Goal: Task Accomplishment & Management: Use online tool/utility

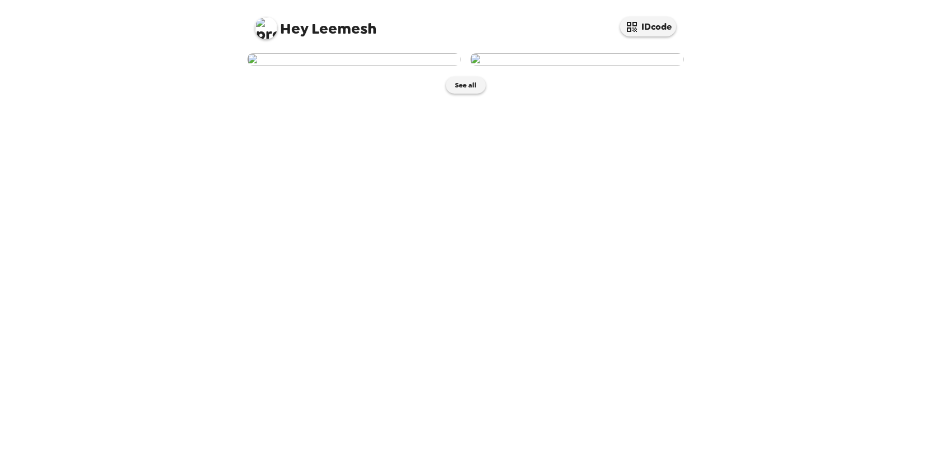
click at [386, 66] on img at bounding box center [354, 59] width 214 height 12
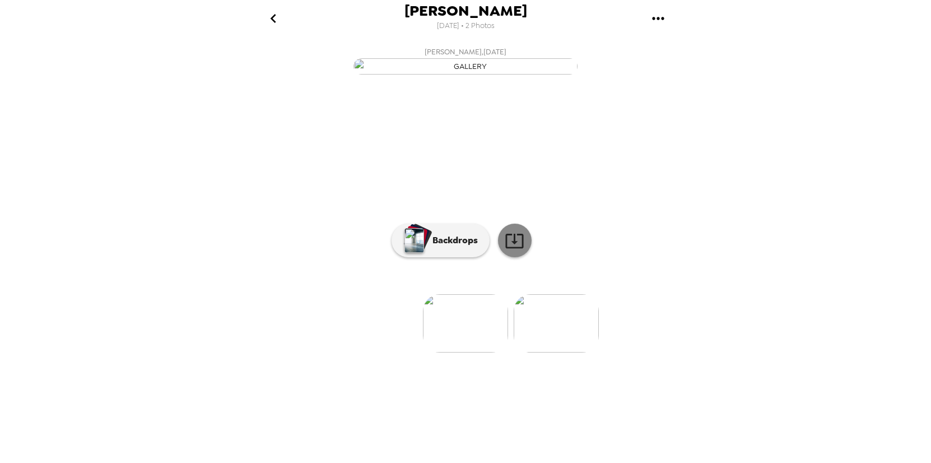
click at [513, 250] on icon at bounding box center [515, 241] width 20 height 20
